Goal: Task Accomplishment & Management: Use online tool/utility

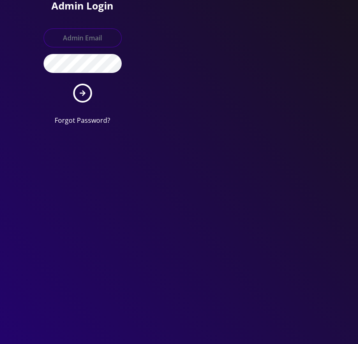
type input "tyriek@teltik.com"
click at [80, 93] on icon "submit" at bounding box center [83, 93] width 6 height 6
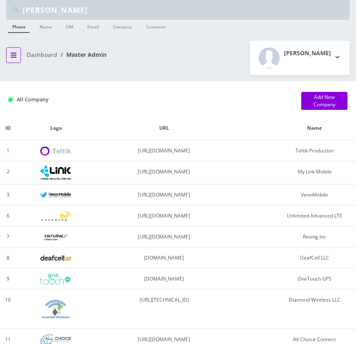
click at [15, 55] on icon "breadcrumb" at bounding box center [14, 55] width 6 height 7
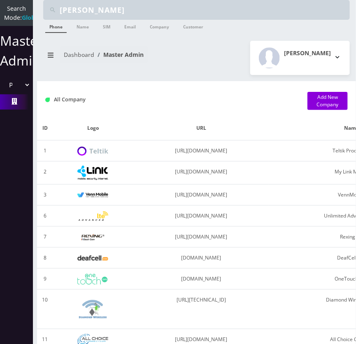
click at [27, 93] on select "Please select a Company Teltik Production My Link Mobile VennMobile Unlimited A…" at bounding box center [16, 85] width 28 height 16
select select "1"
click at [2, 86] on select "Please select a Company Teltik Production My Link Mobile VennMobile Unlimited A…" at bounding box center [16, 85] width 28 height 16
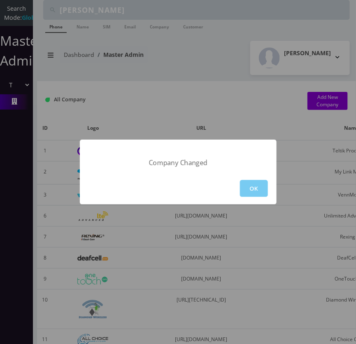
click at [260, 186] on button "OK" at bounding box center [254, 188] width 28 height 17
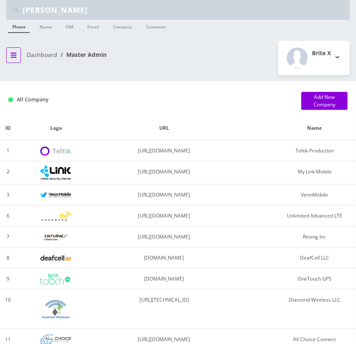
click at [11, 60] on button "breadcrumb" at bounding box center [13, 55] width 15 height 16
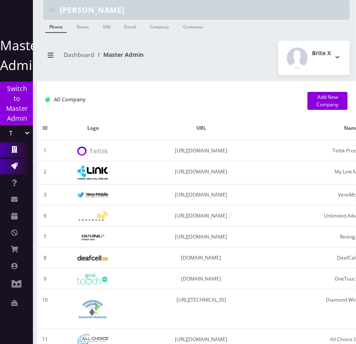
click at [24, 160] on link "Action Queues" at bounding box center [16, 166] width 33 height 15
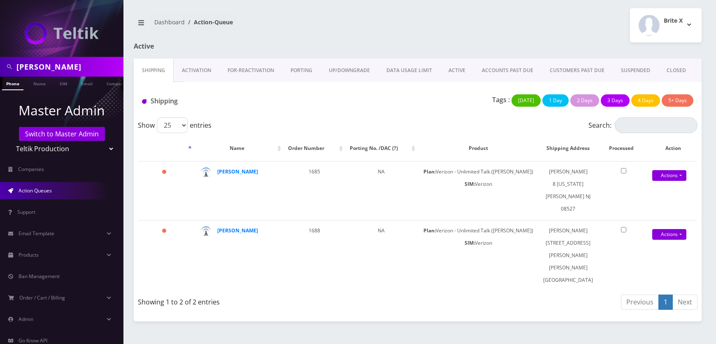
click at [48, 153] on select "Teltik Production My Link Mobile VennMobile Unlimited Advanced LTE Rexing Inc D…" at bounding box center [61, 149] width 105 height 16
select select "15"
click at [9, 141] on select "Teltik Production My Link Mobile VennMobile Unlimited Advanced LTE Rexing Inc D…" at bounding box center [61, 149] width 105 height 16
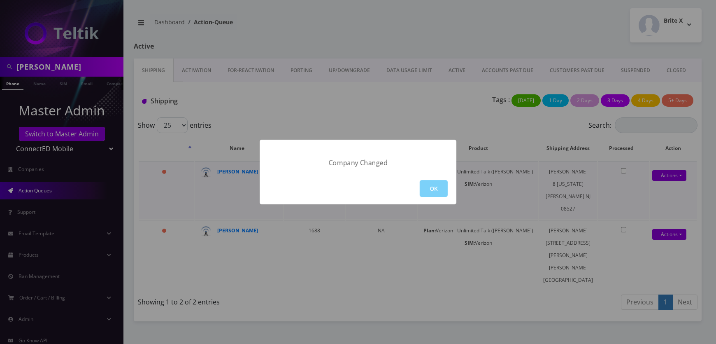
click at [358, 188] on button "OK" at bounding box center [434, 188] width 28 height 17
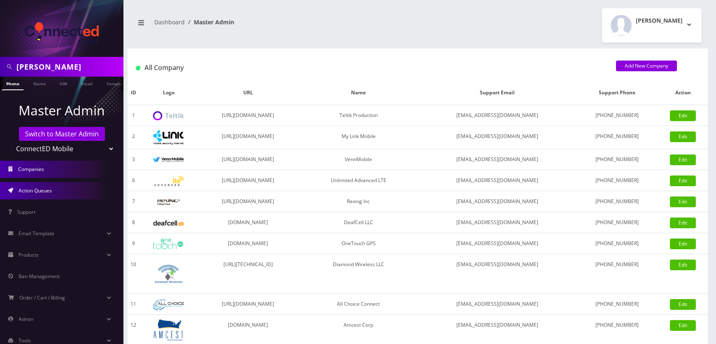
click at [44, 191] on span "Action Queues" at bounding box center [35, 190] width 33 height 7
